Goal: Transaction & Acquisition: Purchase product/service

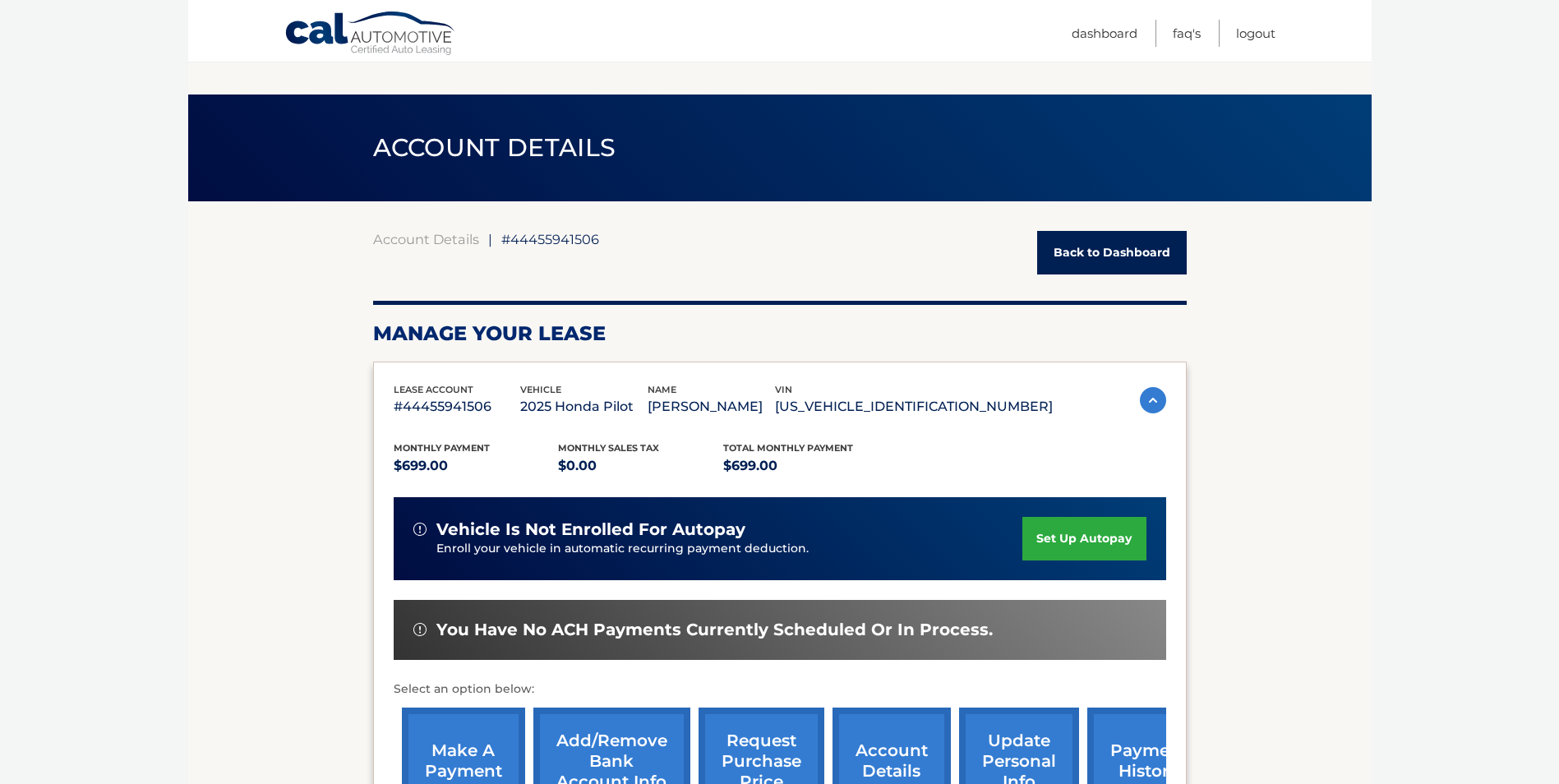
scroll to position [1009, 0]
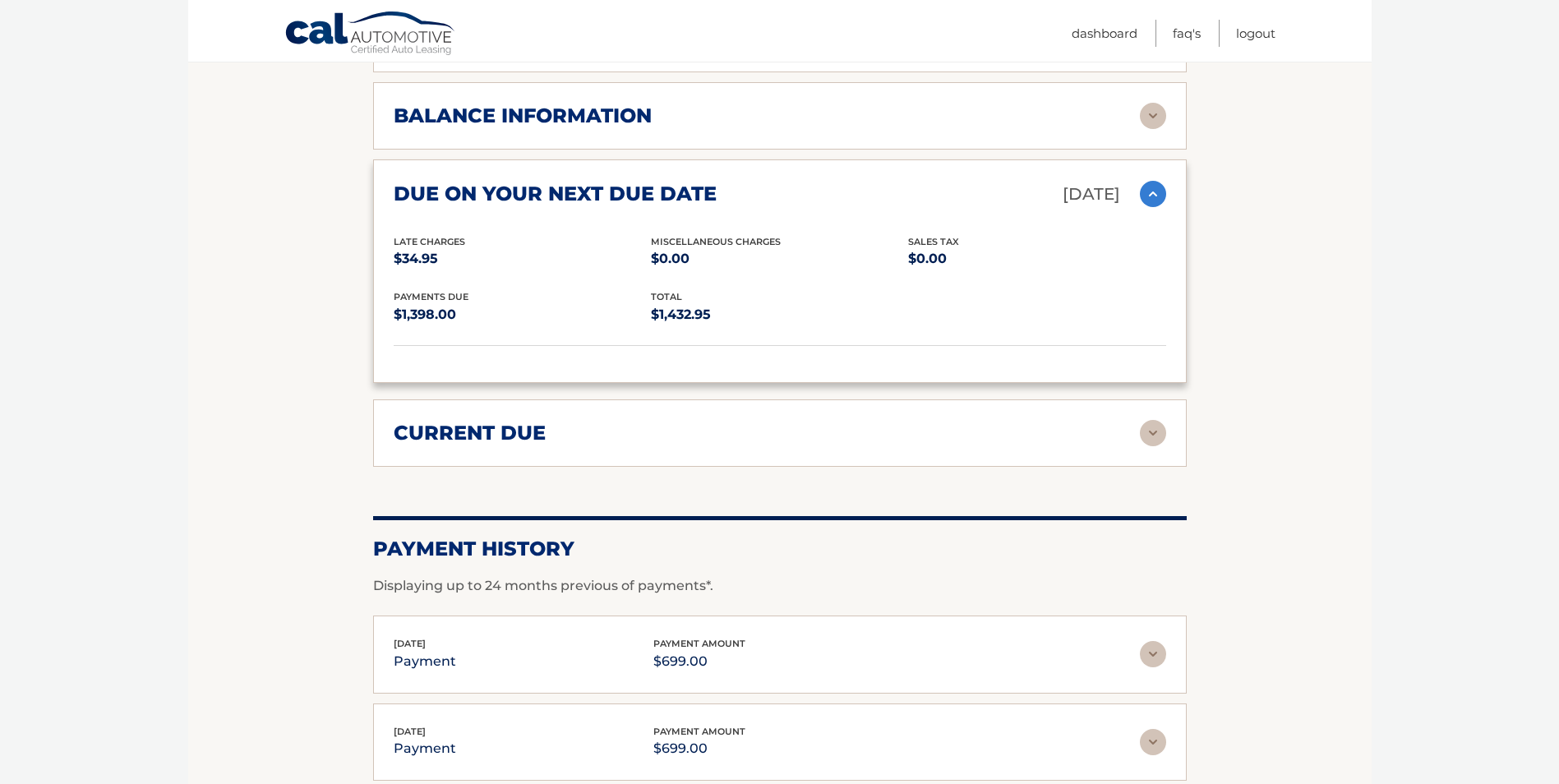
click at [256, 296] on section "Account Details | #44455941506 Back to Dashboard Manage Your Lease lease accoun…" at bounding box center [779, 27] width 1183 height 1671
click at [468, 109] on h2 "balance information" at bounding box center [522, 115] width 258 height 24
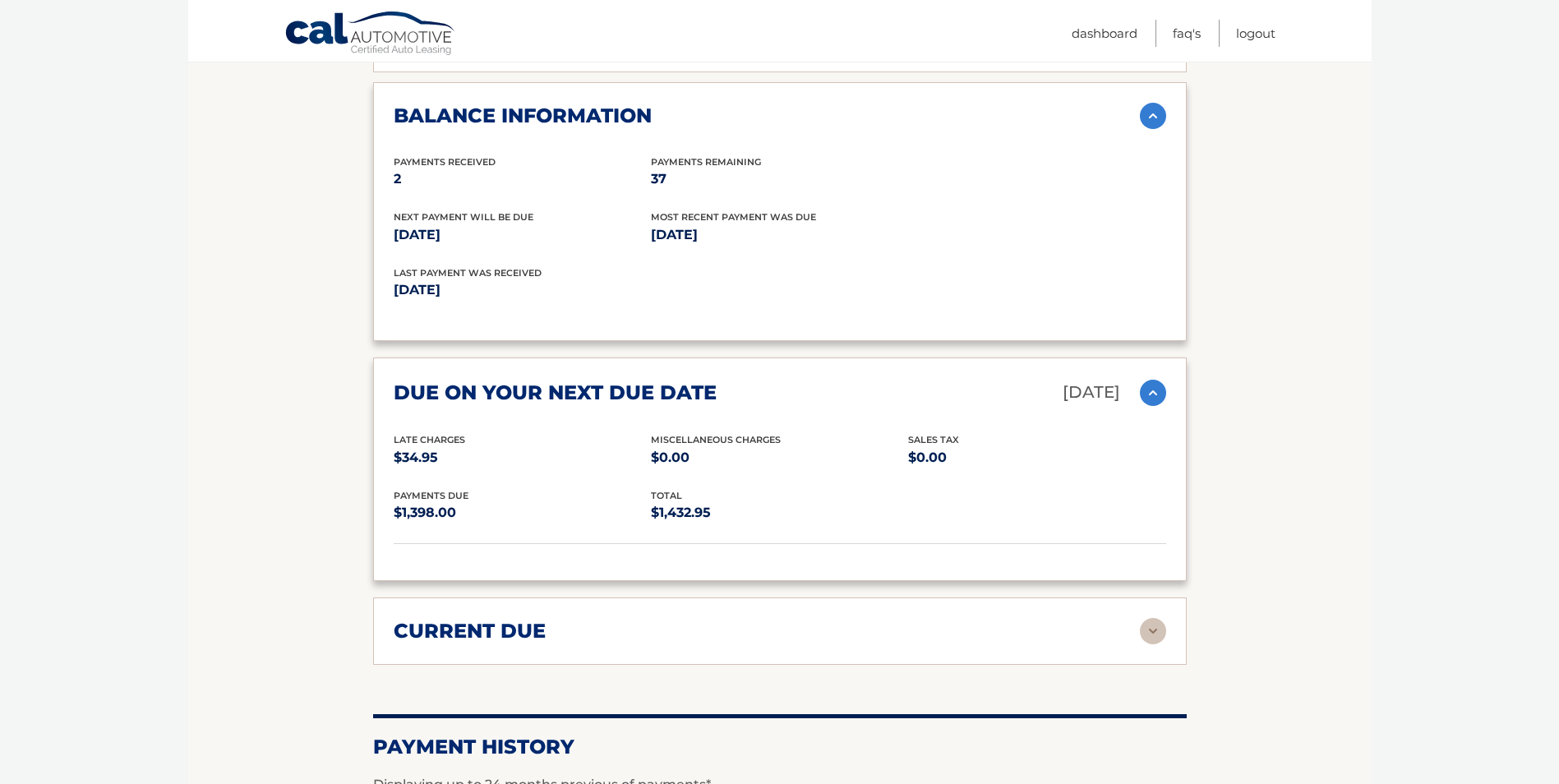
click at [468, 109] on h2 "balance information" at bounding box center [522, 115] width 258 height 24
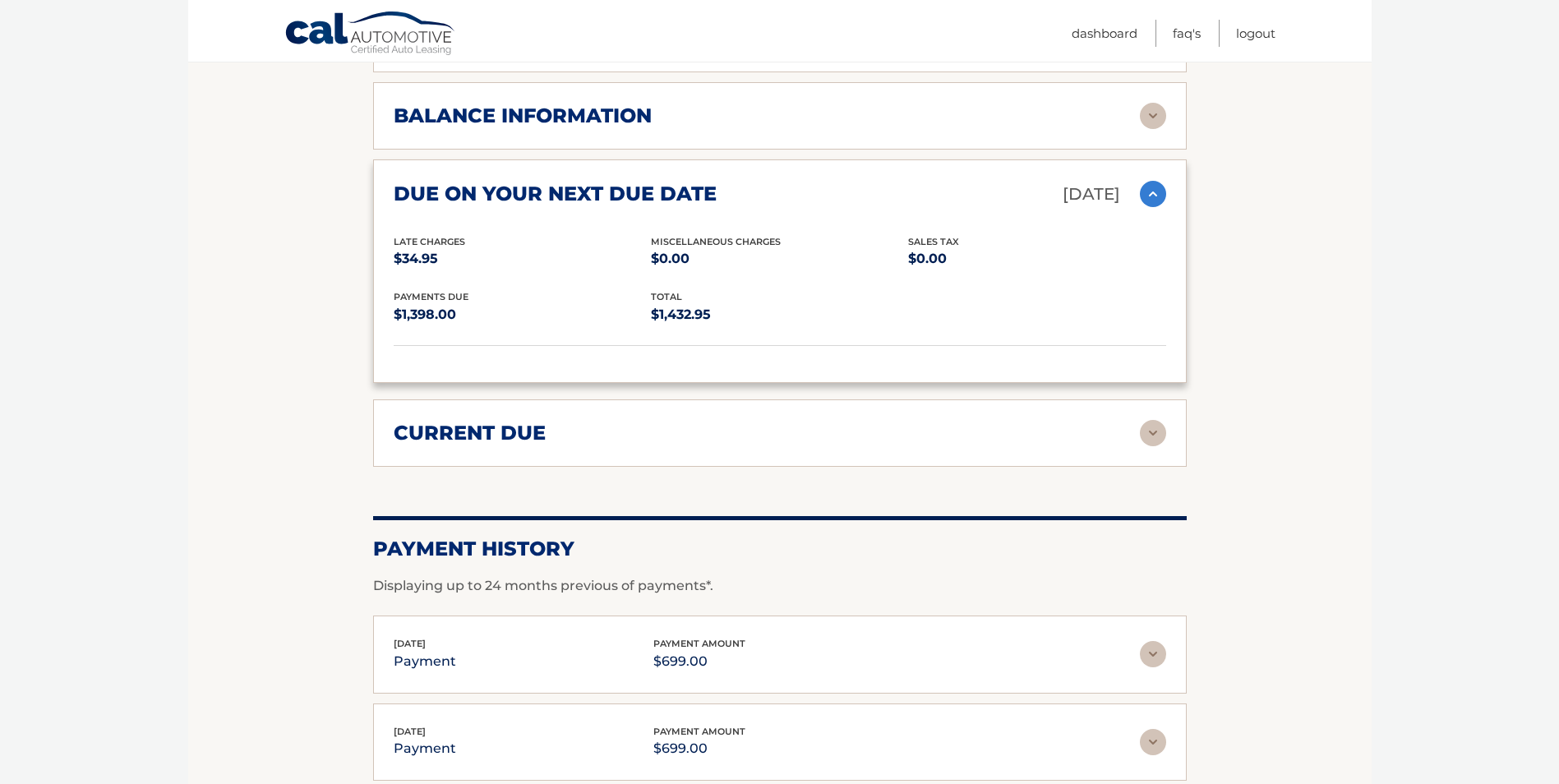
click at [452, 194] on h2 "due on your next due date" at bounding box center [554, 194] width 323 height 24
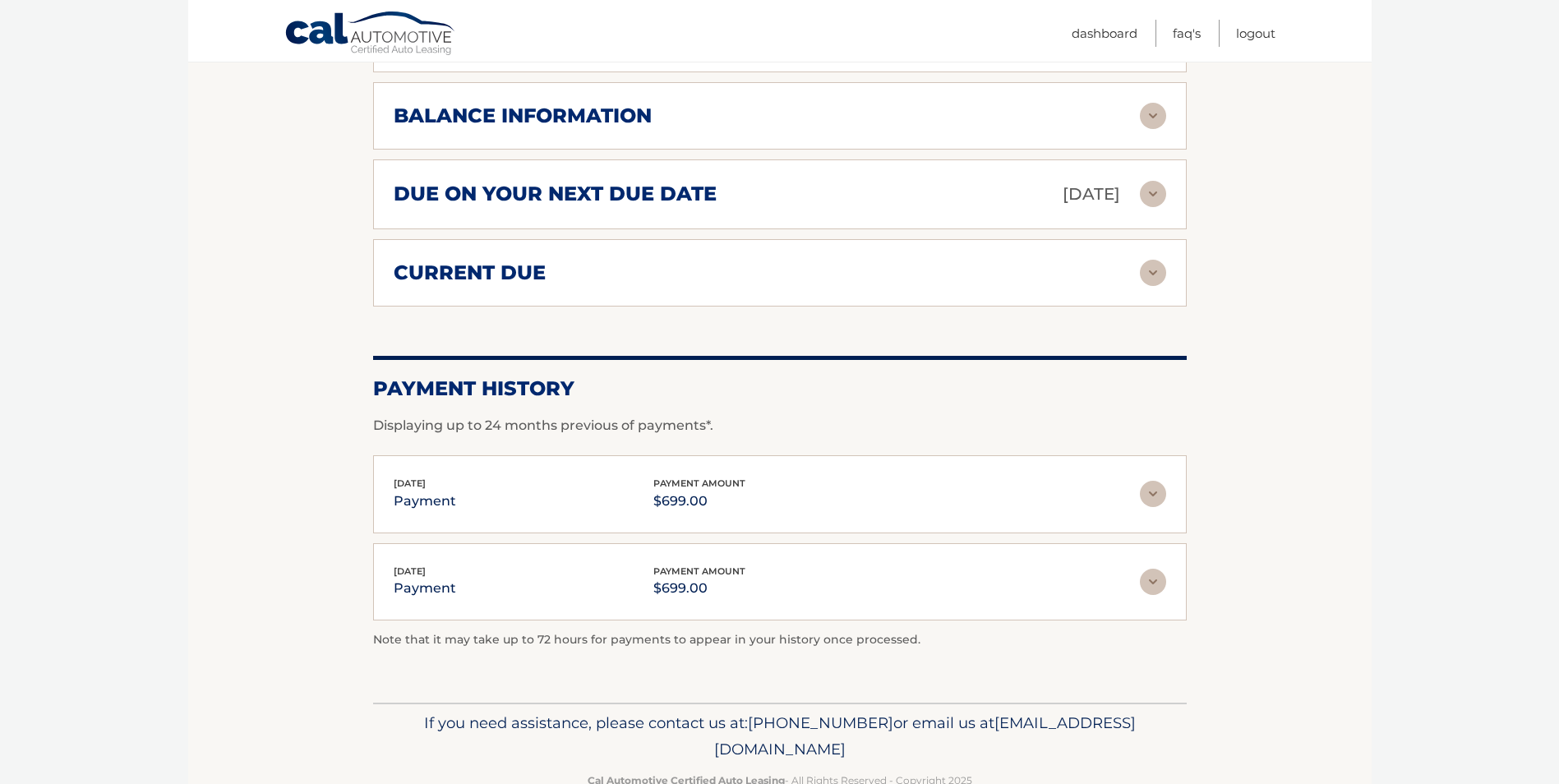
click at [452, 194] on h2 "due on your next due date" at bounding box center [554, 194] width 323 height 24
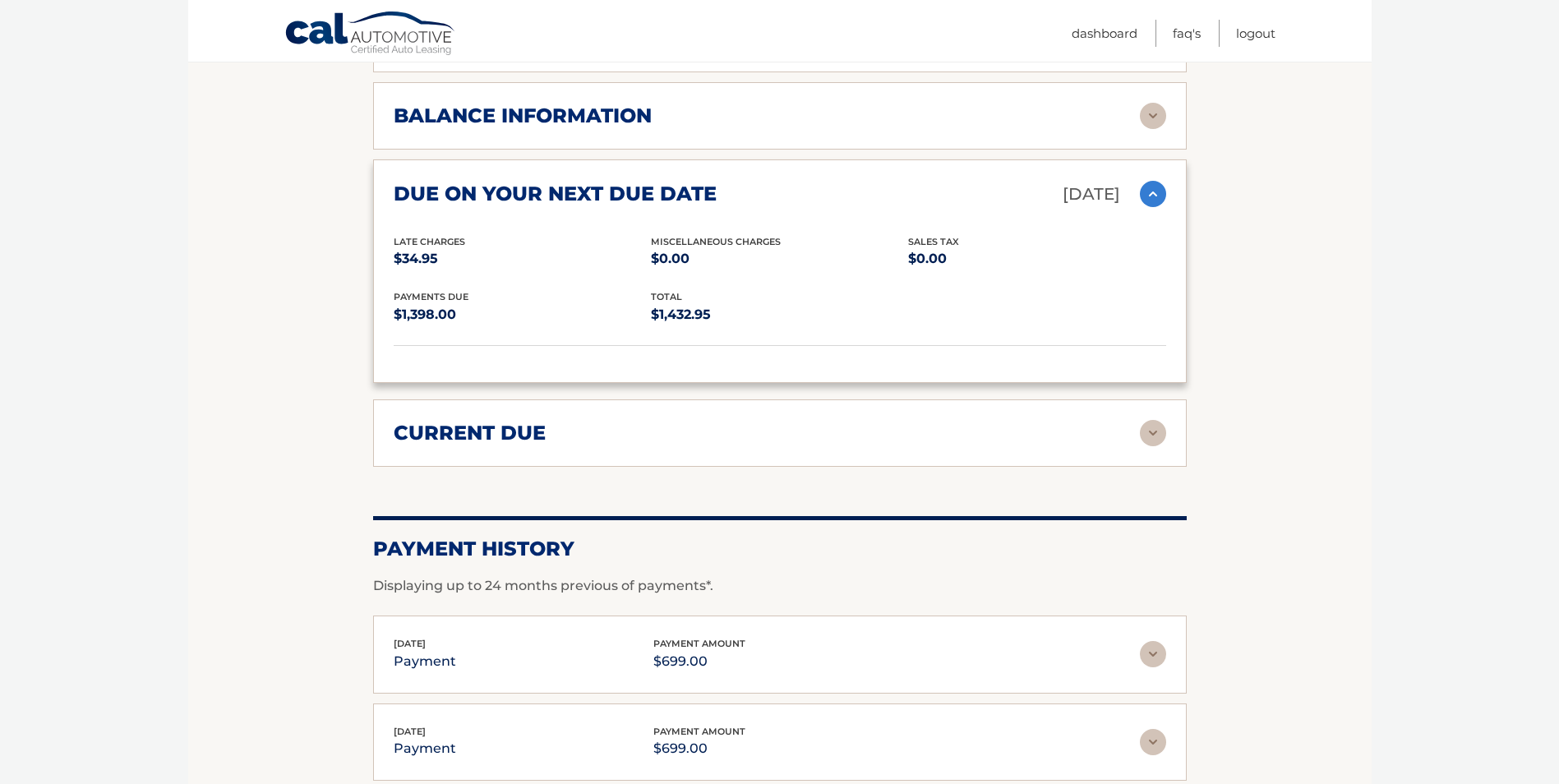
click at [1156, 194] on img at bounding box center [1153, 194] width 26 height 26
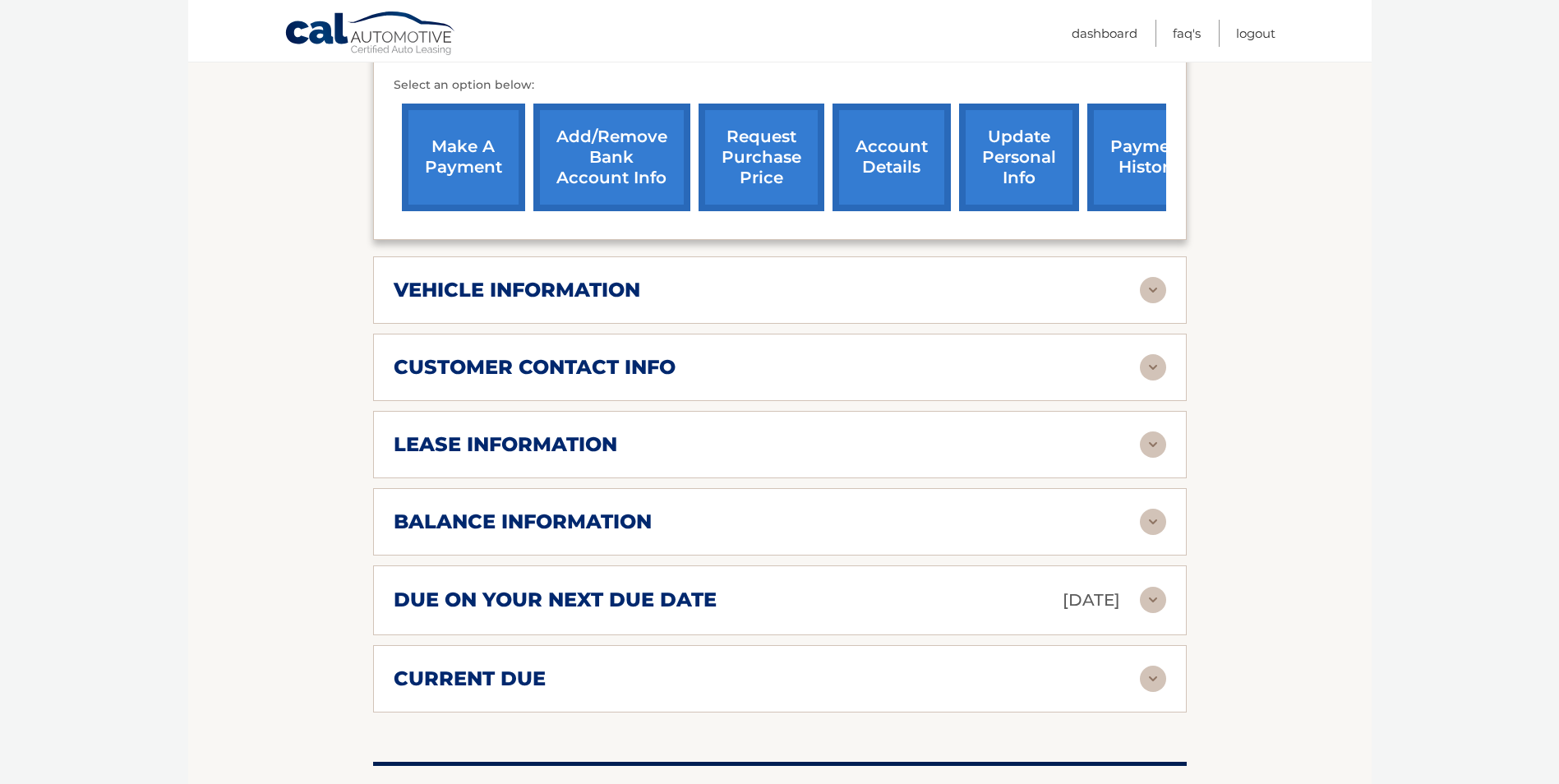
scroll to position [599, 0]
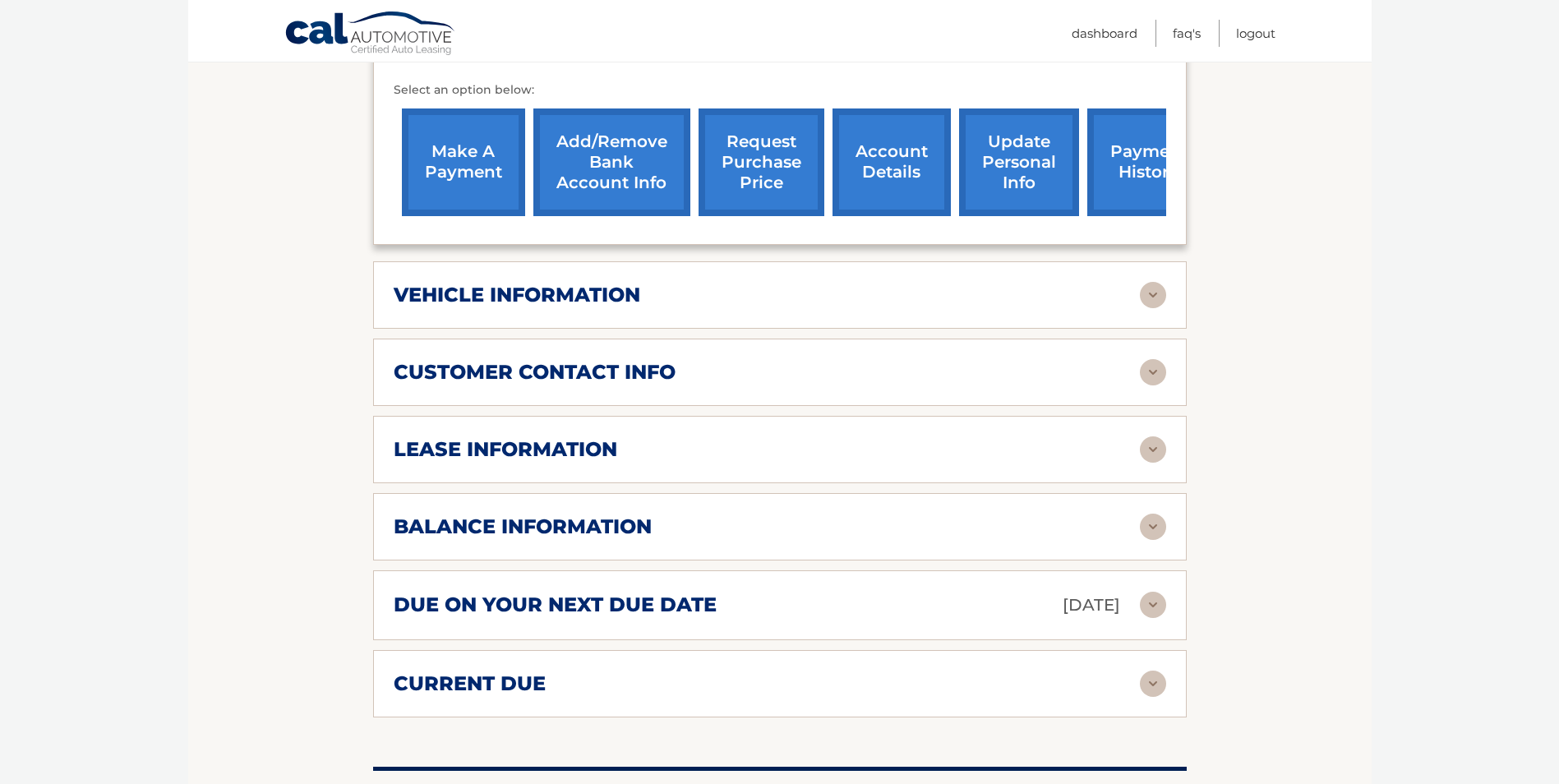
click at [456, 166] on link "make a payment" at bounding box center [463, 162] width 123 height 108
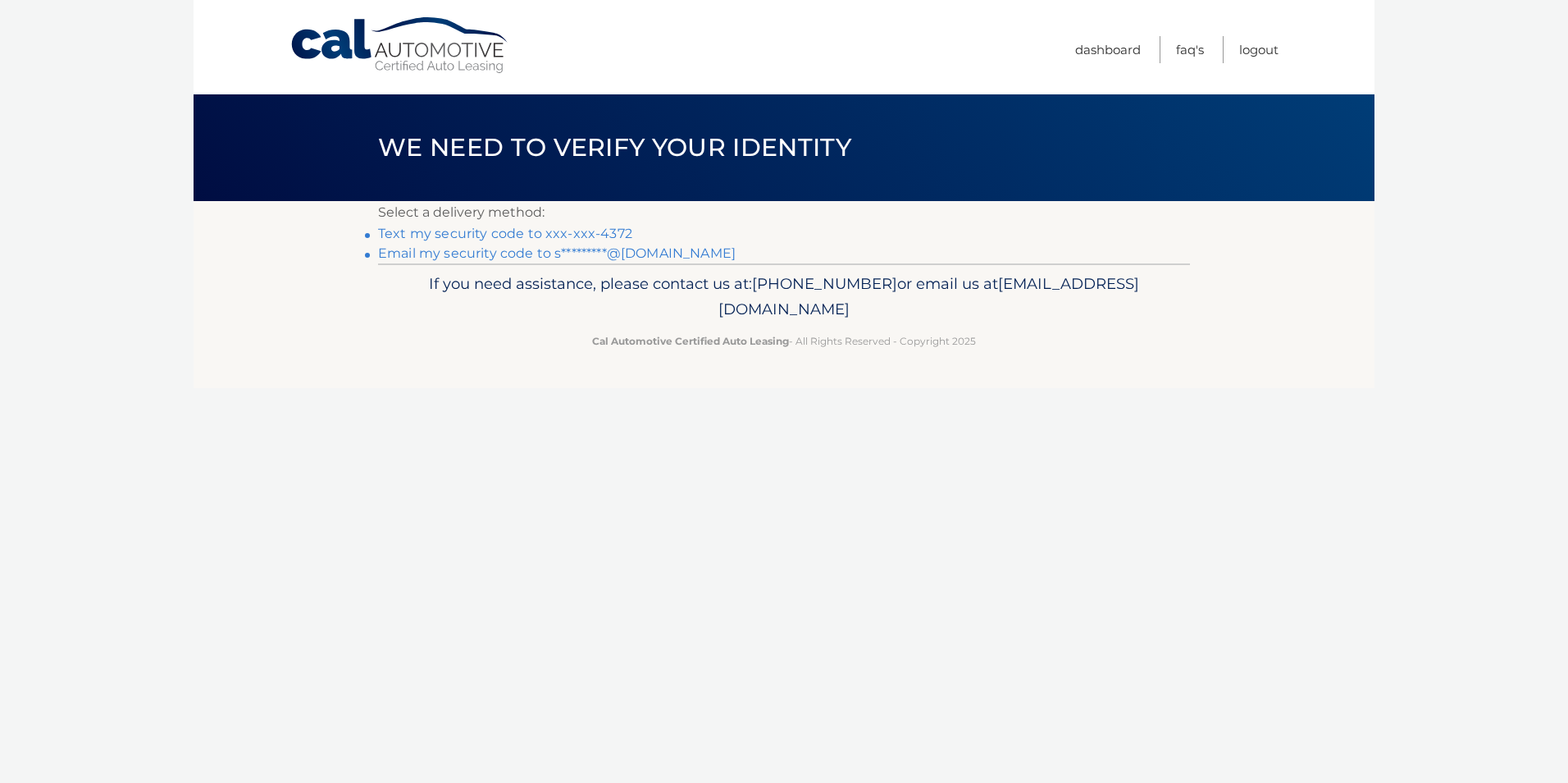
click at [517, 234] on link "Text my security code to xxx-xxx-4372" at bounding box center [504, 233] width 254 height 16
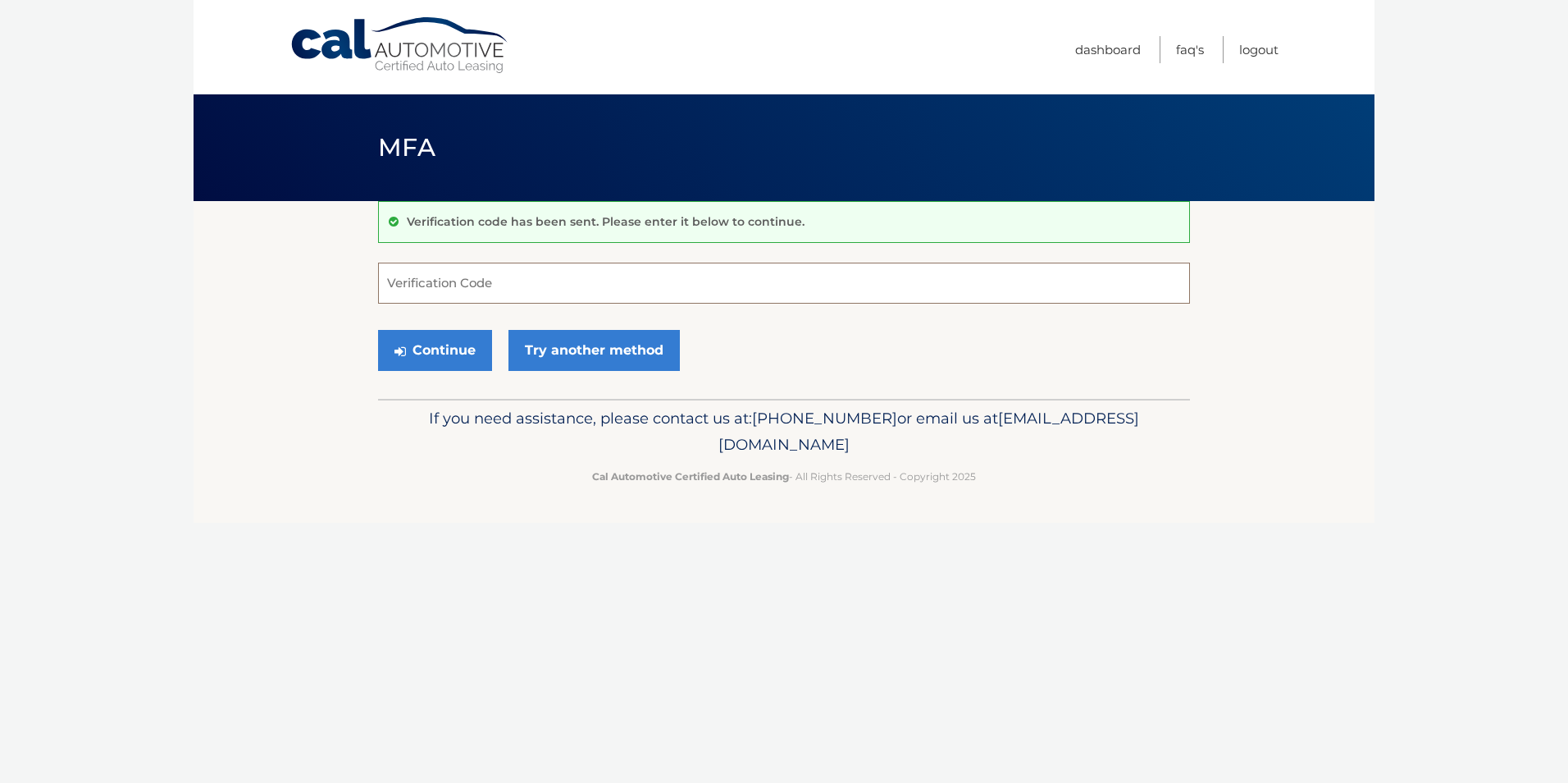
click at [469, 295] on input "Verification Code" at bounding box center [784, 283] width 811 height 41
type input "719056"
click at [432, 360] on button "Continue" at bounding box center [435, 350] width 114 height 41
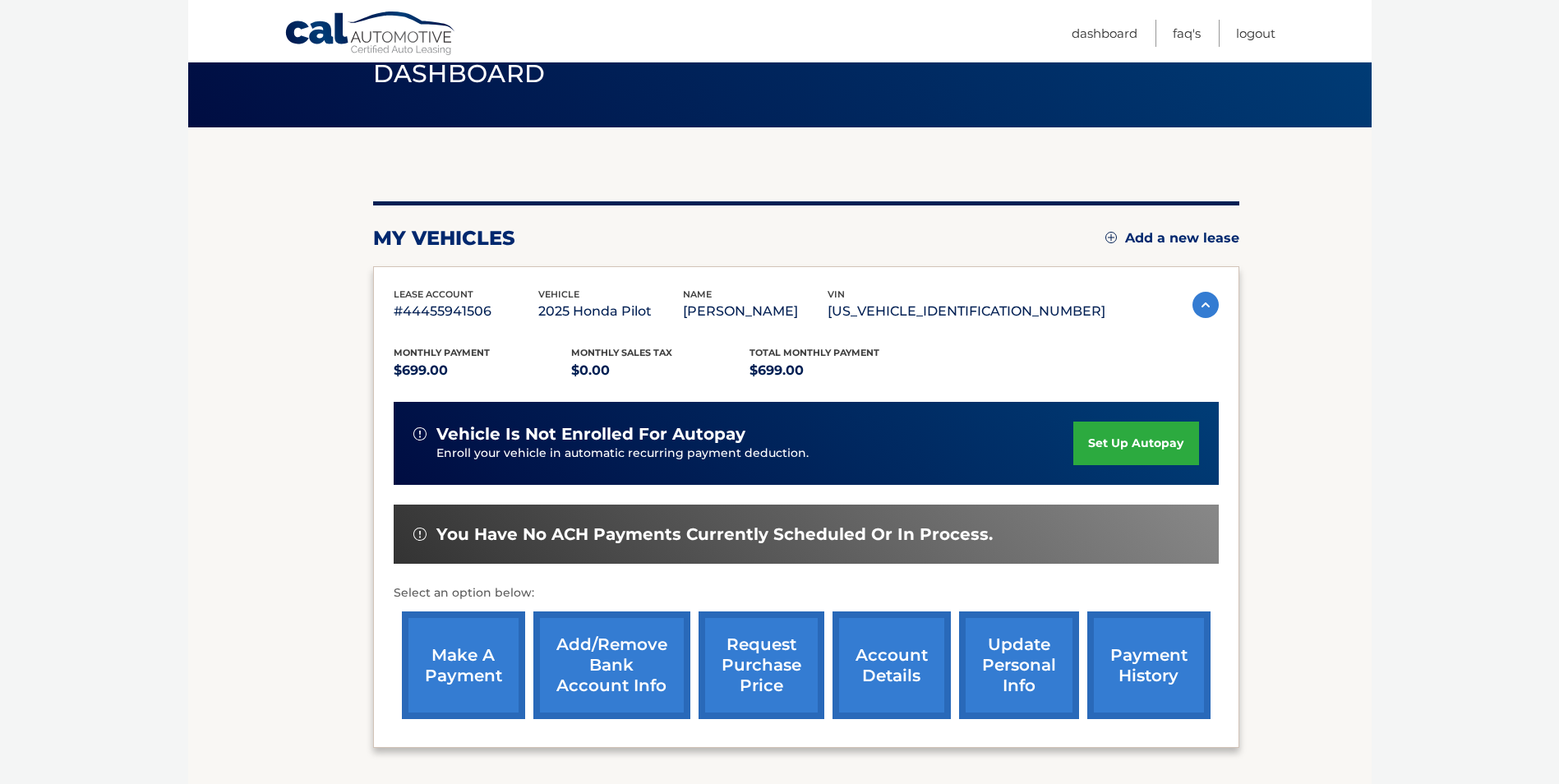
scroll to position [164, 0]
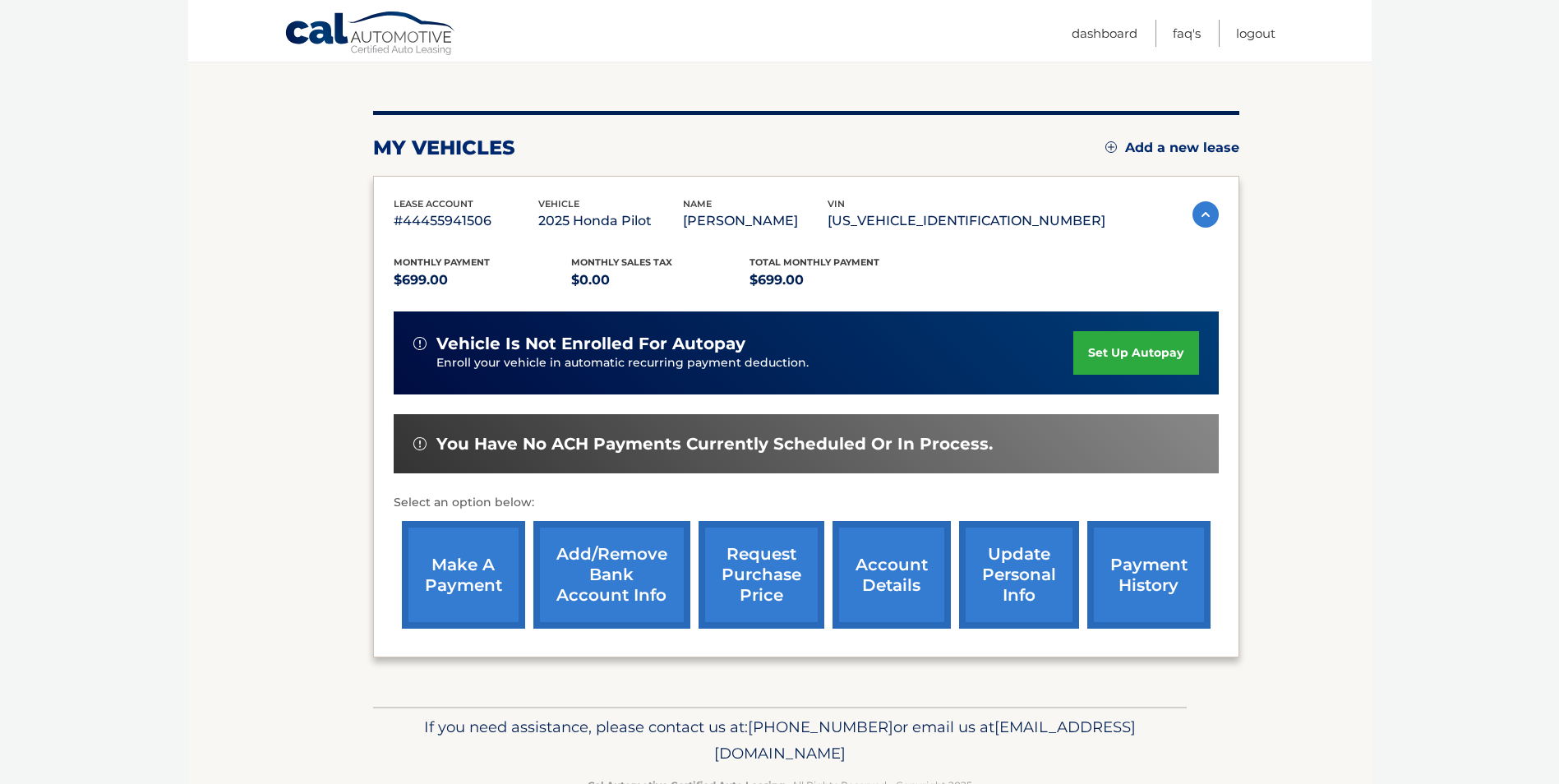
click at [453, 565] on link "make a payment" at bounding box center [463, 574] width 123 height 108
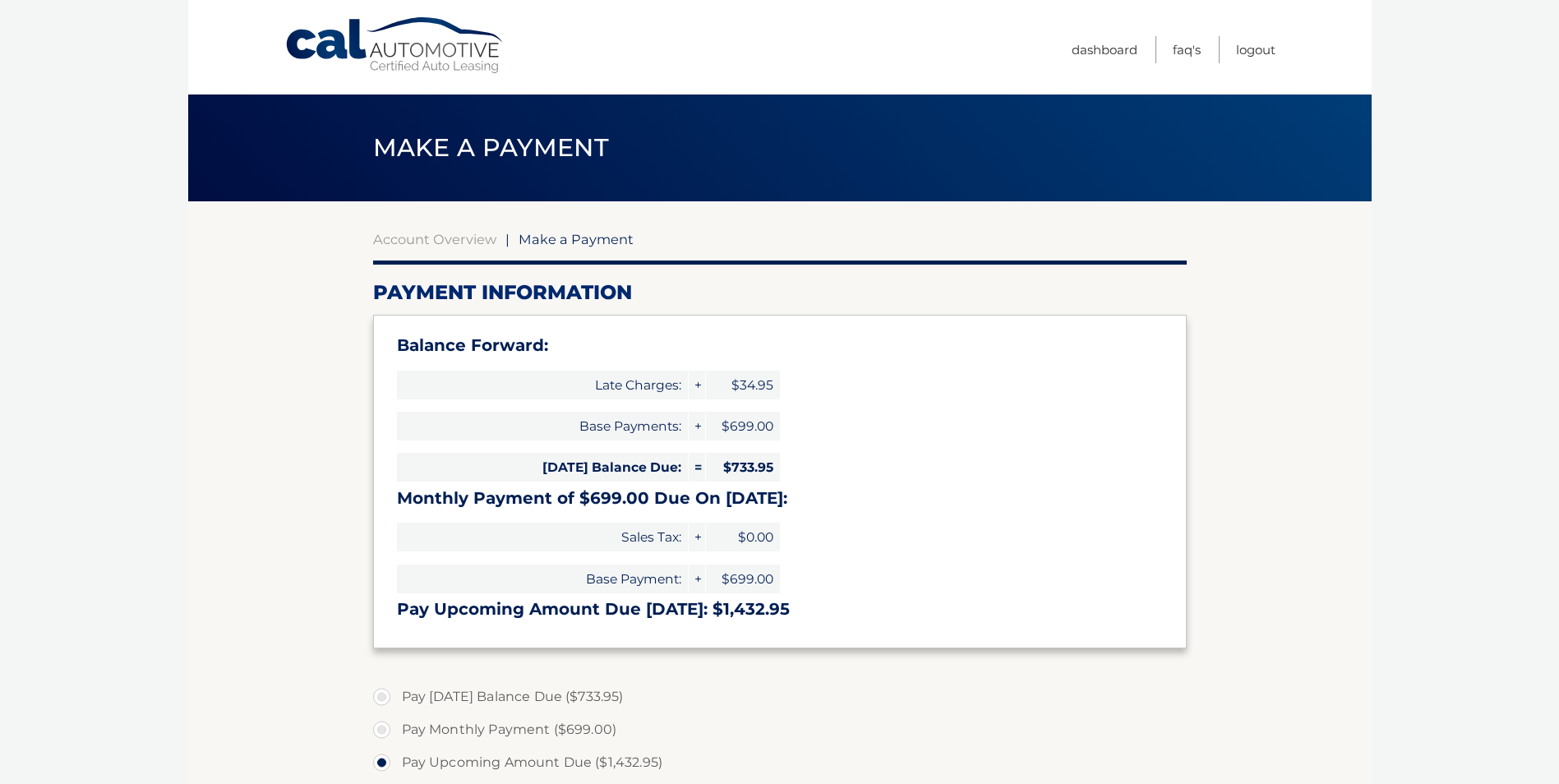
select select "M2U0ZDA0OTktNjdiMS00NGM2LWI1MmItYzMxMjc0N2Y4NmFk"
drag, startPoint x: 602, startPoint y: 467, endPoint x: 792, endPoint y: 468, distance: 190.0
click at [792, 468] on div "Balance Forward: Late Charges: + $34.95 Base Payments: + $699.00 [DATE] Balance…" at bounding box center [780, 482] width 813 height 334
click at [792, 468] on div "Balance Forward: Late Charges: + $34.95 Base Payments: + $699.00 Today's Balanc…" at bounding box center [780, 482] width 813 height 334
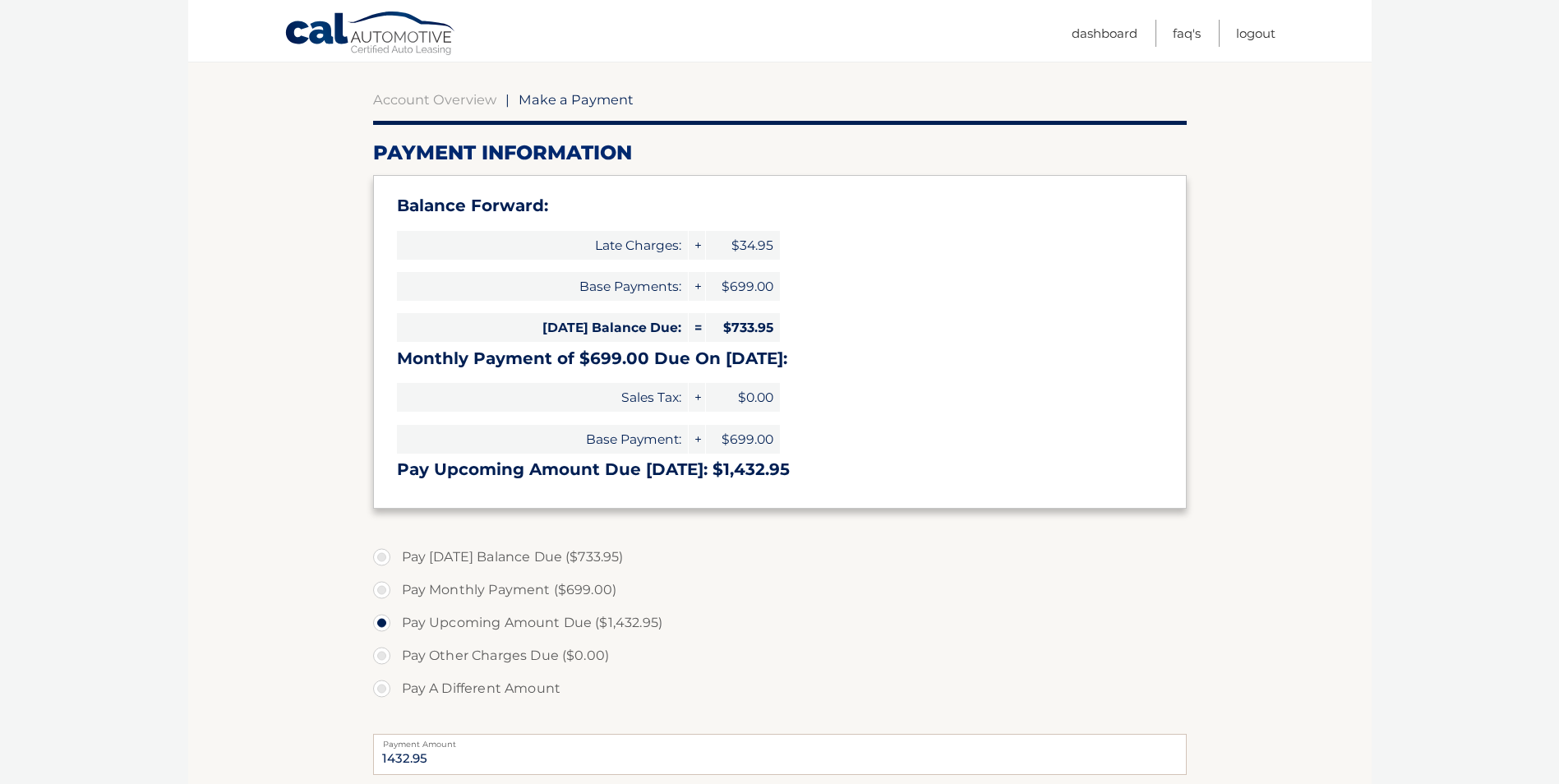
scroll to position [246, 0]
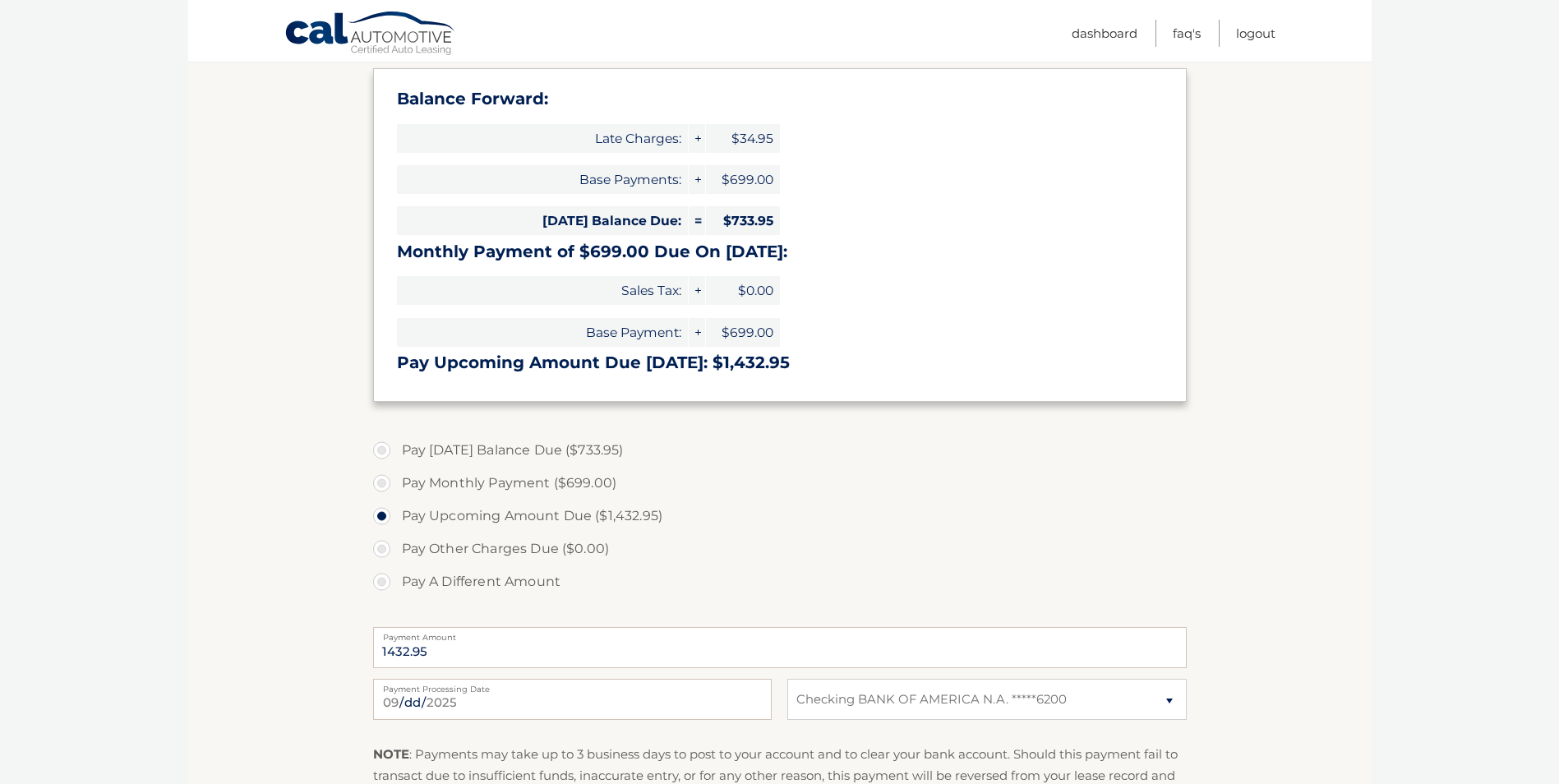
click at [379, 446] on label "Pay Today's Balance Due ($733.95)" at bounding box center [780, 450] width 813 height 33
click at [379, 446] on input "Pay Today's Balance Due ($733.95)" at bounding box center [387, 447] width 17 height 26
radio input "true"
type input "733.95"
click at [380, 481] on label "Pay Monthly Payment ($699.00)" at bounding box center [780, 483] width 813 height 33
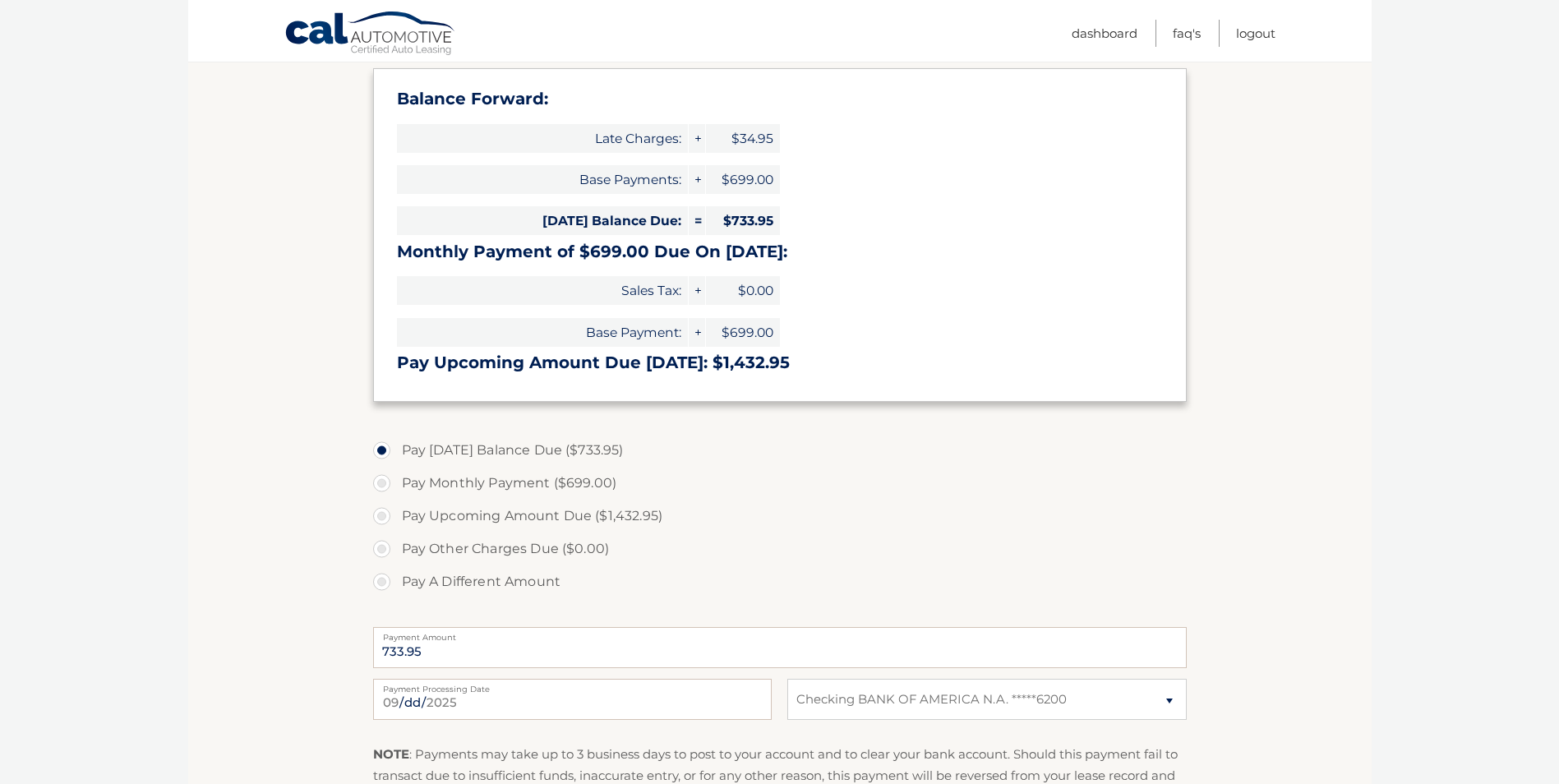
click at [380, 481] on input "Pay Monthly Payment ($699.00)" at bounding box center [387, 480] width 17 height 26
radio input "true"
type input "699.00"
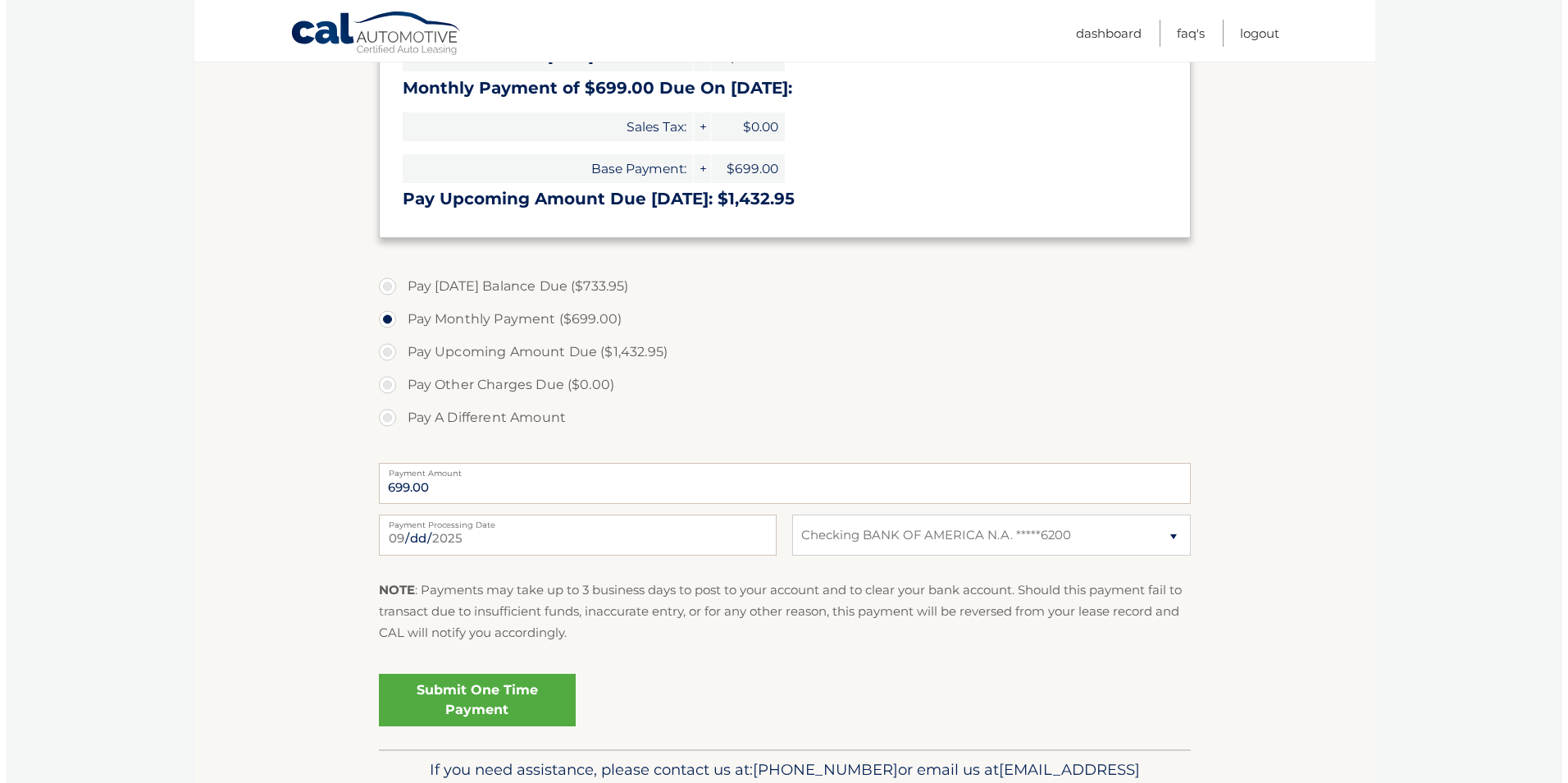
scroll to position [410, 0]
click at [456, 694] on link "Submit One Time Payment" at bounding box center [471, 699] width 197 height 52
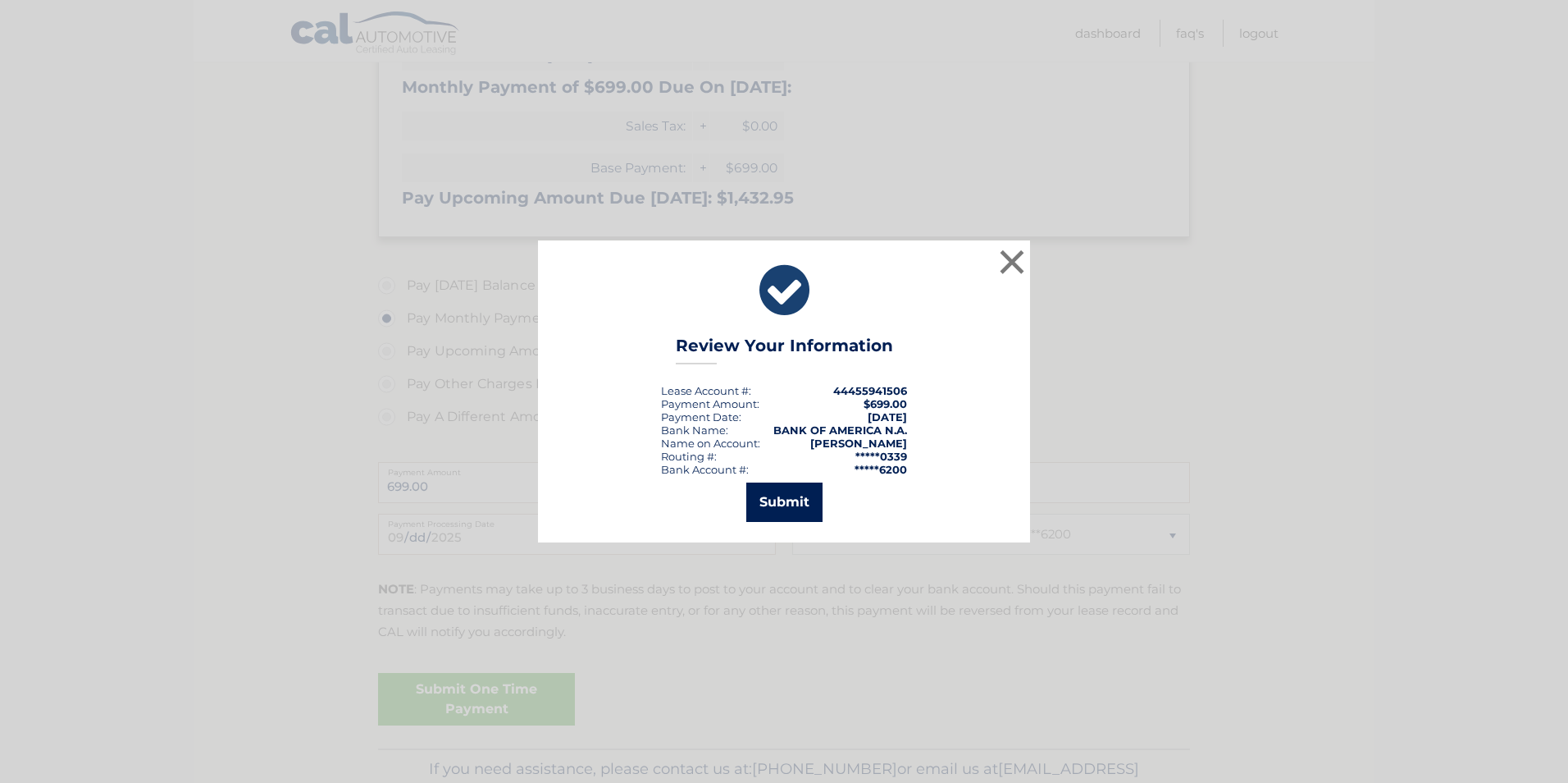
click at [789, 496] on button "Submit" at bounding box center [784, 502] width 76 height 39
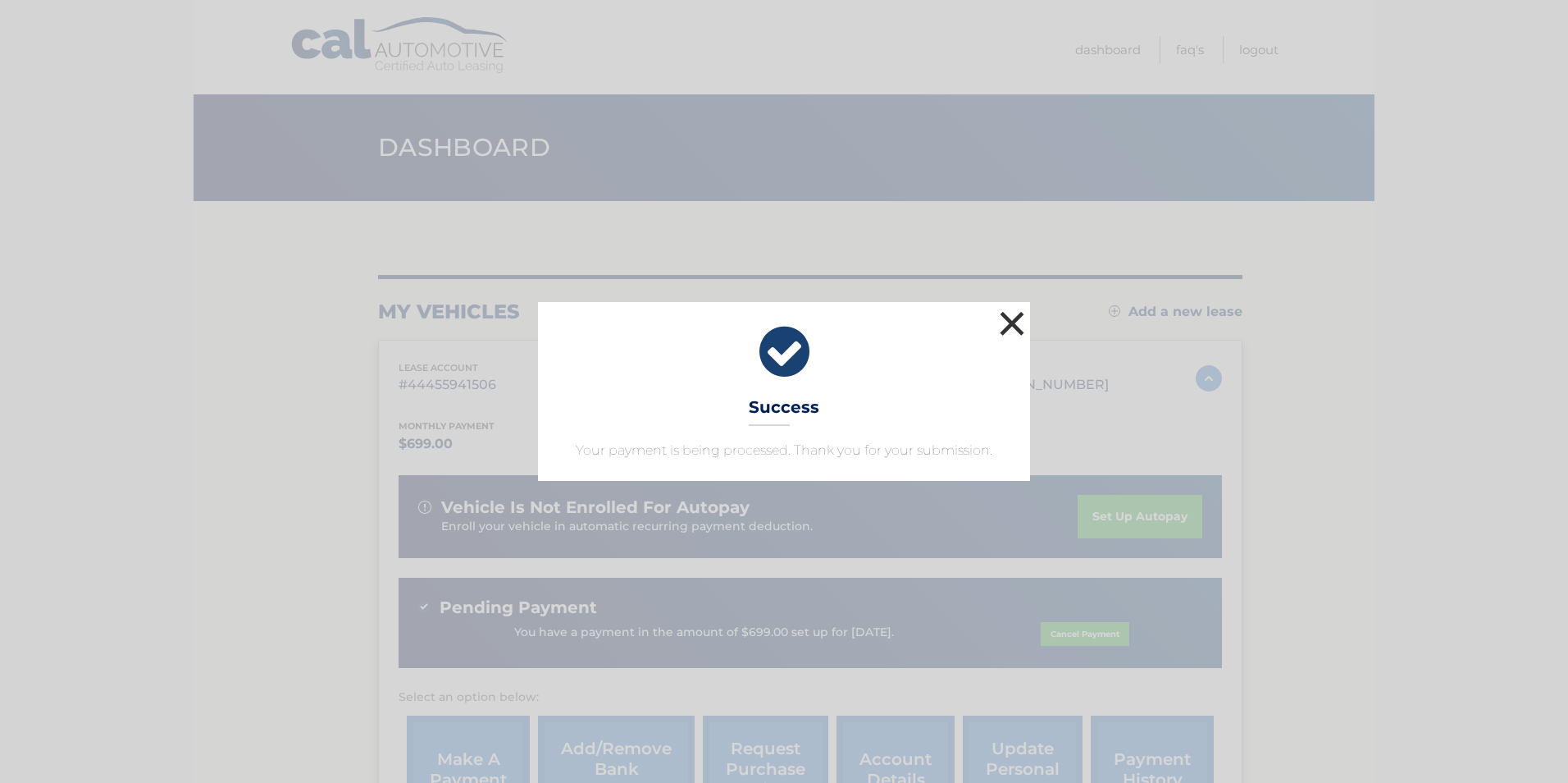
click at [1016, 322] on button "×" at bounding box center [1012, 324] width 33 height 33
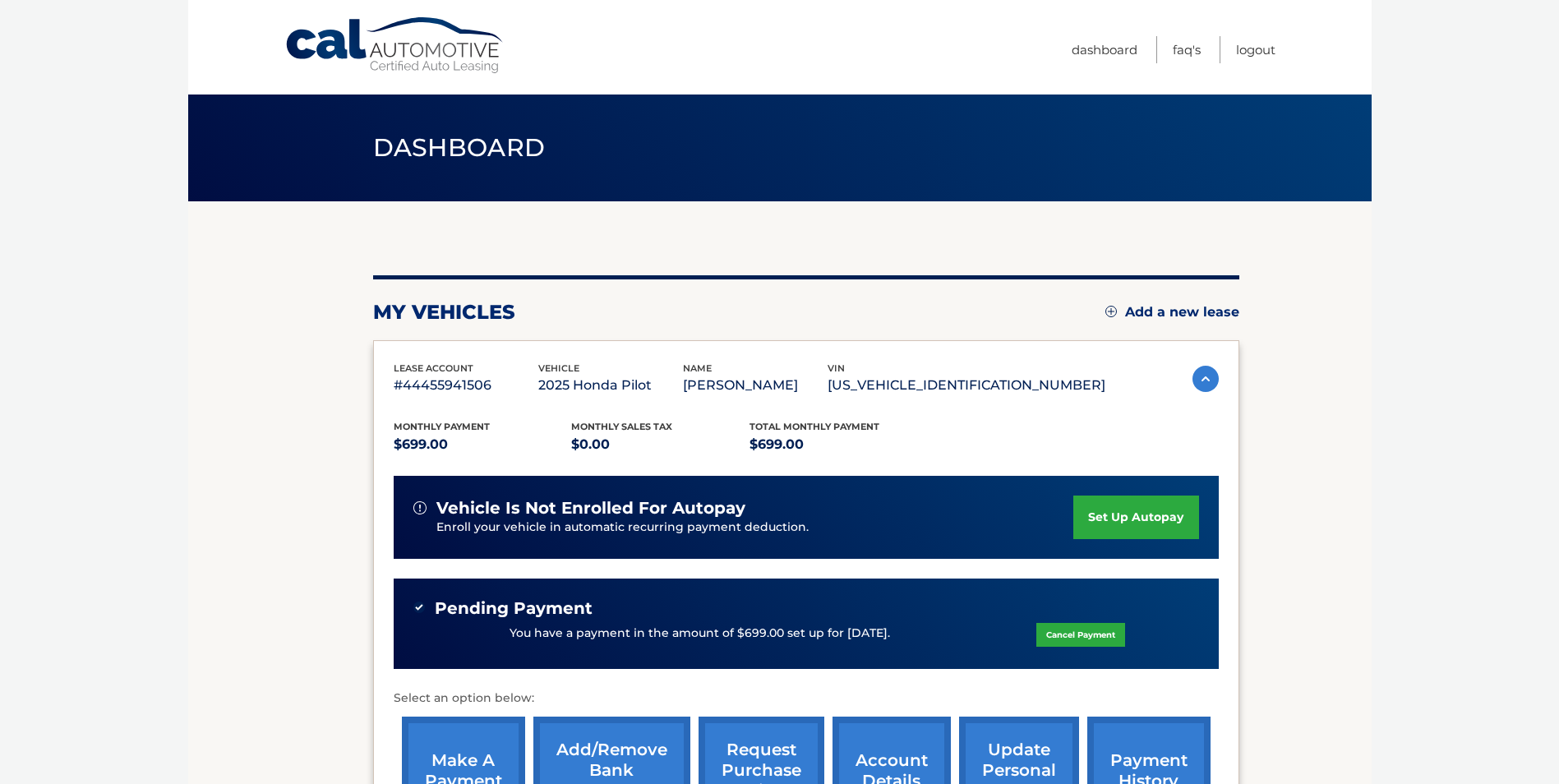
click at [228, 384] on section "my vehicles Add a new lease lease account #44455941506 vehicle 2025 Honda Pilot…" at bounding box center [779, 552] width 1183 height 701
click at [129, 489] on body "Cal Automotive Menu Dashboard FAQ's Logout" at bounding box center [779, 392] width 1559 height 784
click at [1250, 52] on link "Logout" at bounding box center [1256, 49] width 39 height 27
